Goal: Task Accomplishment & Management: Use online tool/utility

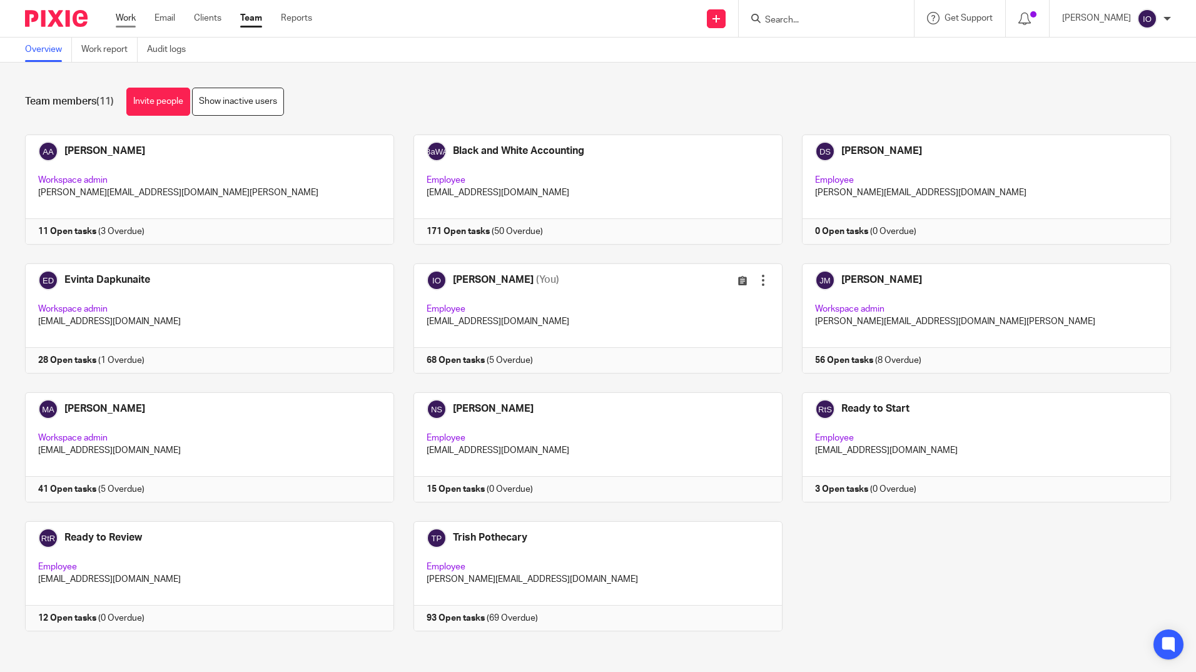
click at [126, 18] on link "Work" at bounding box center [126, 18] width 20 height 13
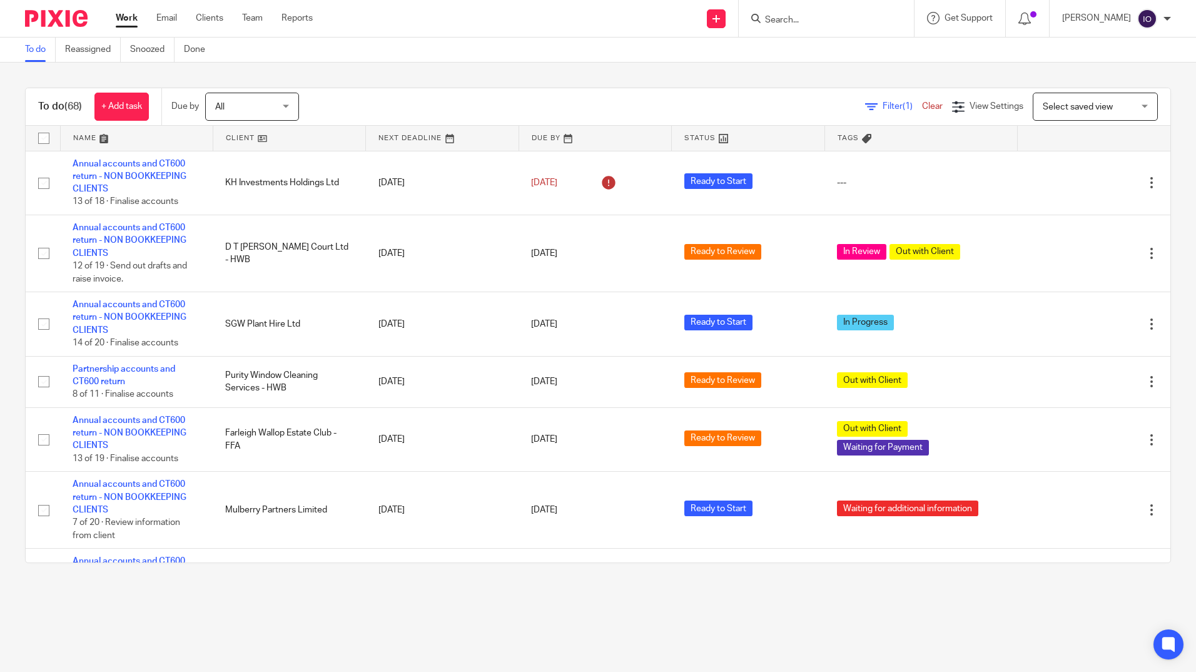
click at [760, 14] on icon at bounding box center [755, 18] width 9 height 9
click at [767, 19] on input "Search" at bounding box center [819, 20] width 113 height 11
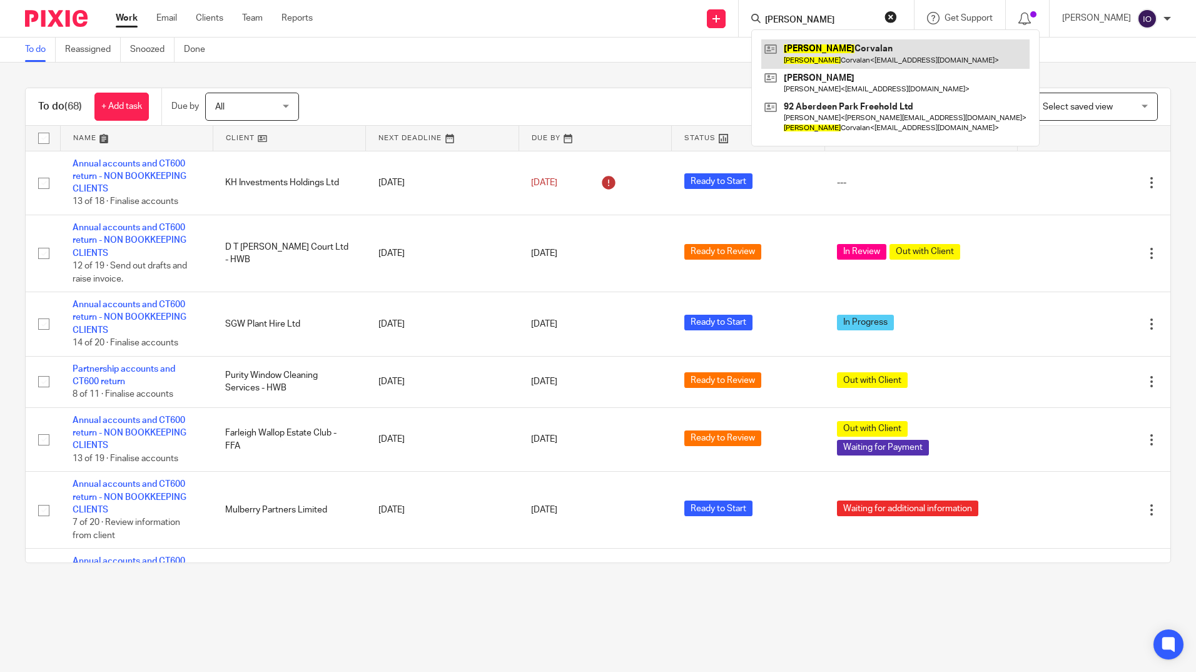
type input "[PERSON_NAME]"
click at [806, 51] on link at bounding box center [895, 53] width 268 height 29
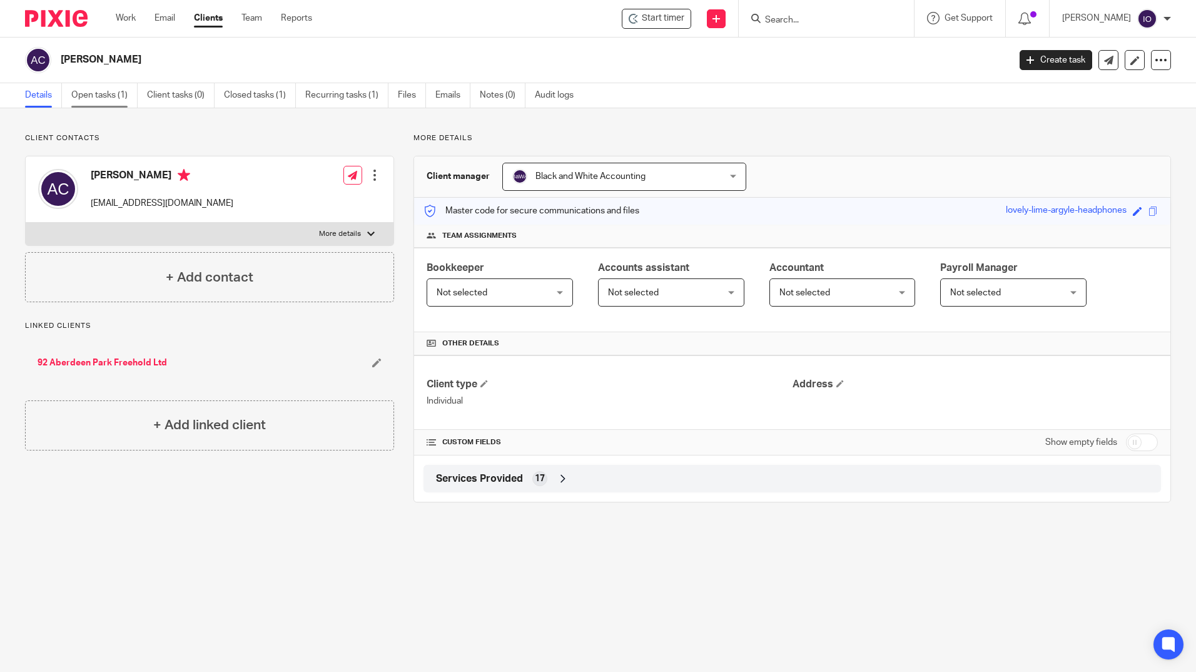
click at [91, 92] on link "Open tasks (1)" at bounding box center [104, 95] width 66 height 24
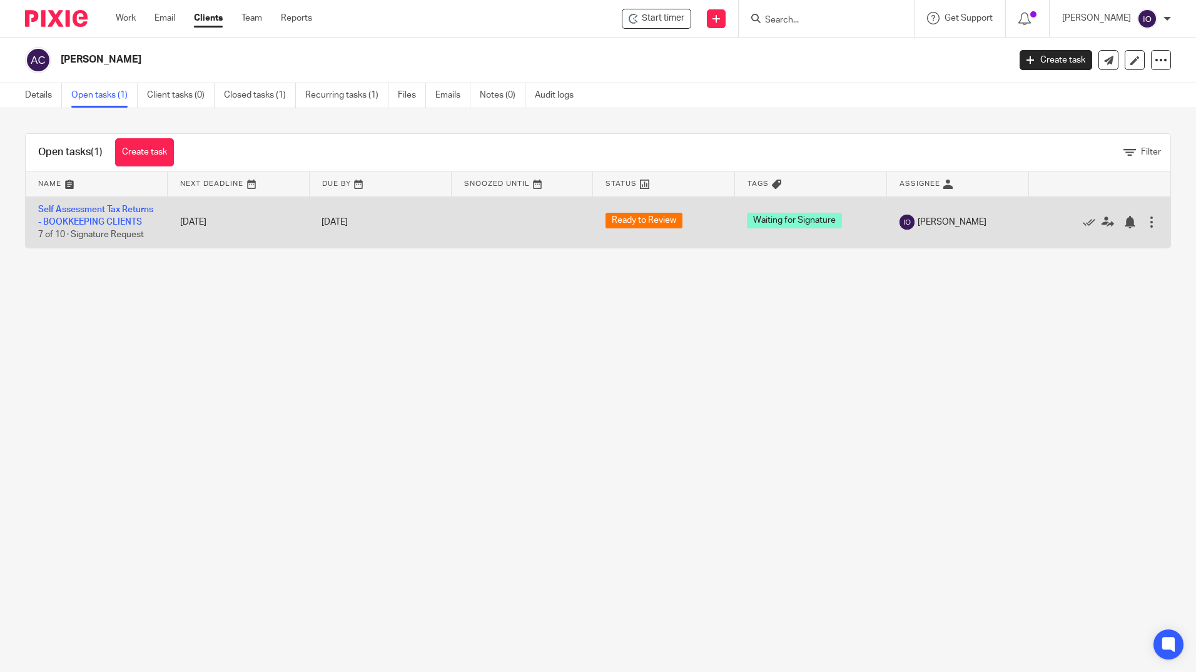
click at [107, 216] on td "Self Assessment Tax Returns - BOOKKEEPING CLIENTS 7 of 10 · Signature Request" at bounding box center [97, 221] width 142 height 51
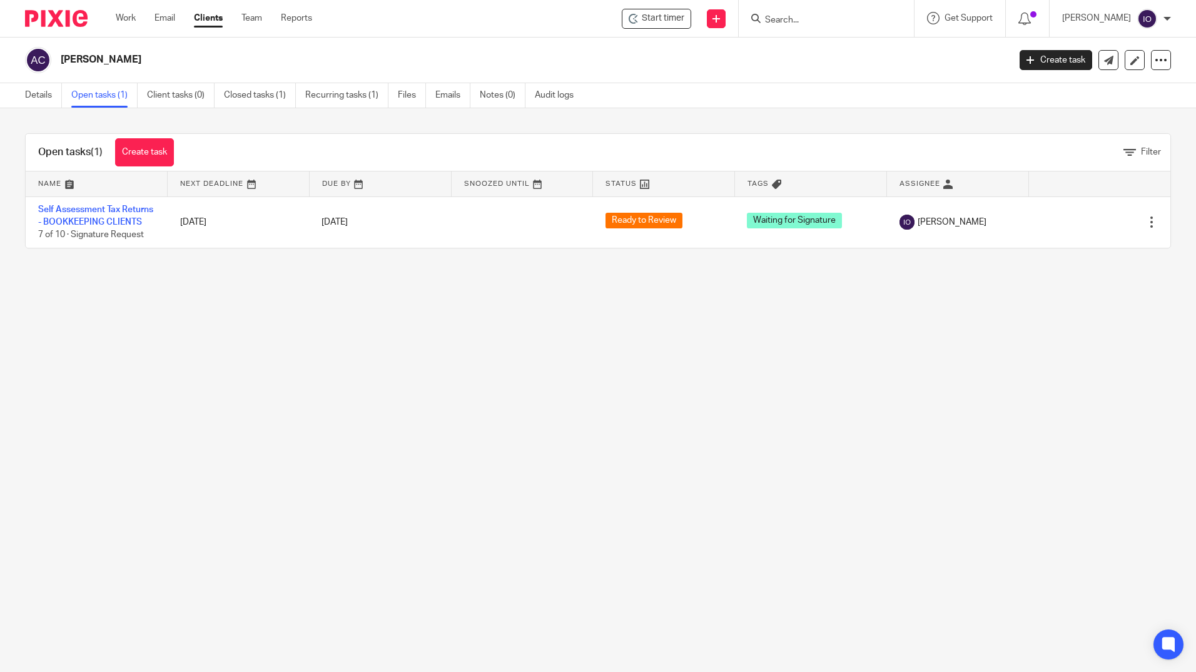
click at [839, 658] on main "Ana Corvalan Create task Update from Companies House Export data Merge Archive …" at bounding box center [598, 336] width 1196 height 672
